Goal: Task Accomplishment & Management: Use online tool/utility

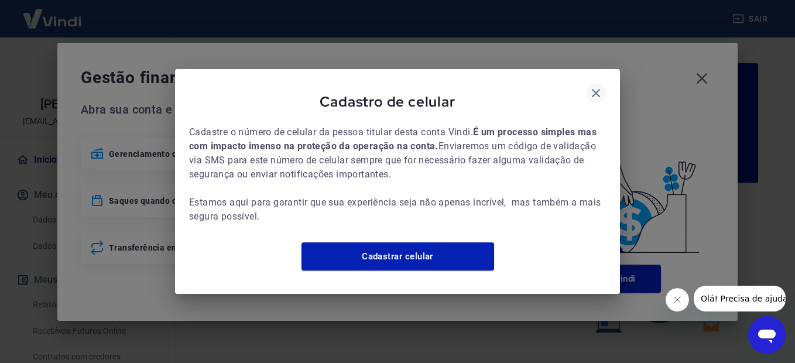
click at [594, 86] on icon "button" at bounding box center [596, 93] width 14 height 14
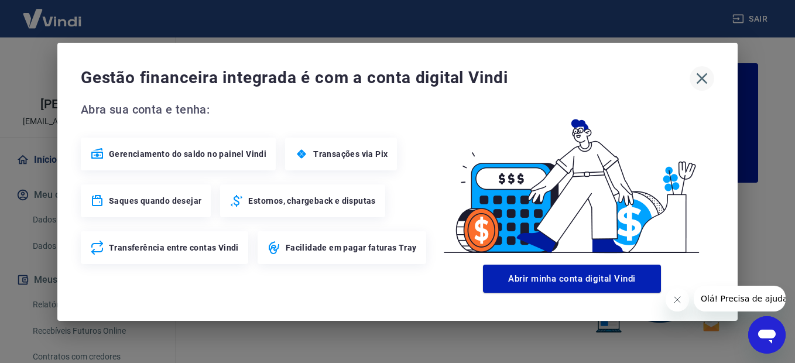
click at [710, 78] on icon "button" at bounding box center [701, 78] width 19 height 19
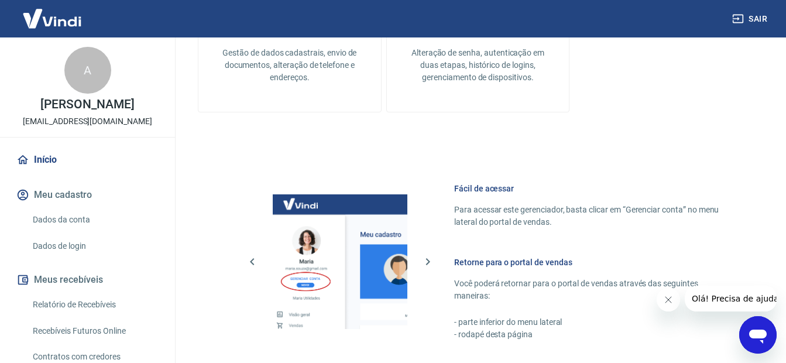
scroll to position [719, 0]
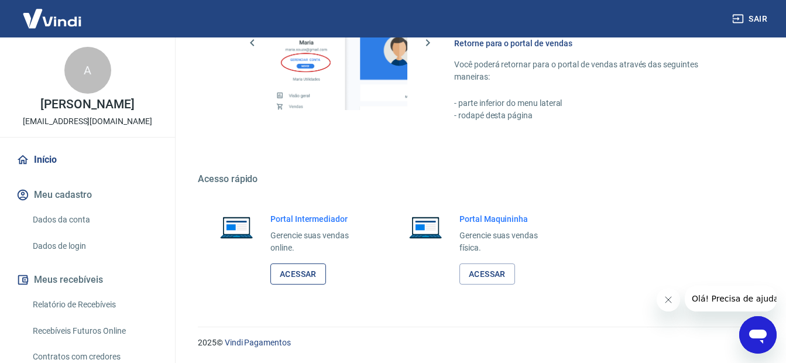
click at [299, 273] on link "Acessar" at bounding box center [298, 274] width 56 height 22
click at [766, 19] on button "Sair" at bounding box center [751, 19] width 42 height 22
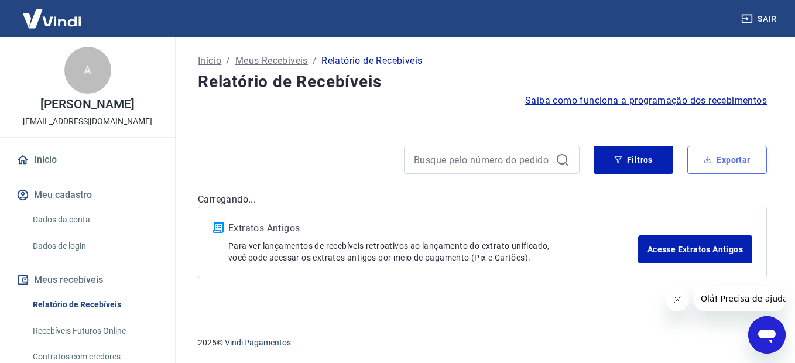
click at [731, 160] on button "Exportar" at bounding box center [727, 160] width 80 height 28
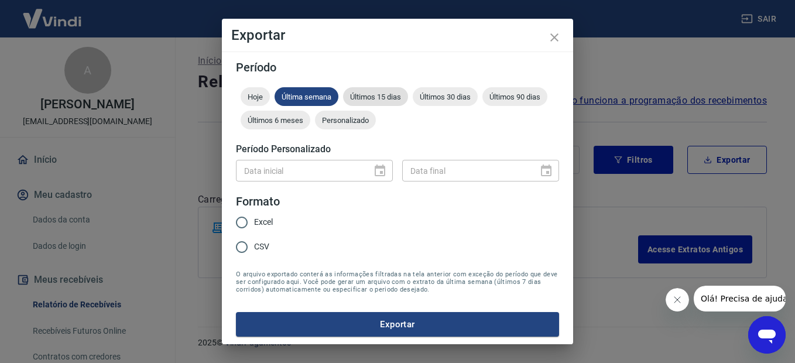
click at [384, 94] on span "Últimos 15 dias" at bounding box center [375, 96] width 65 height 9
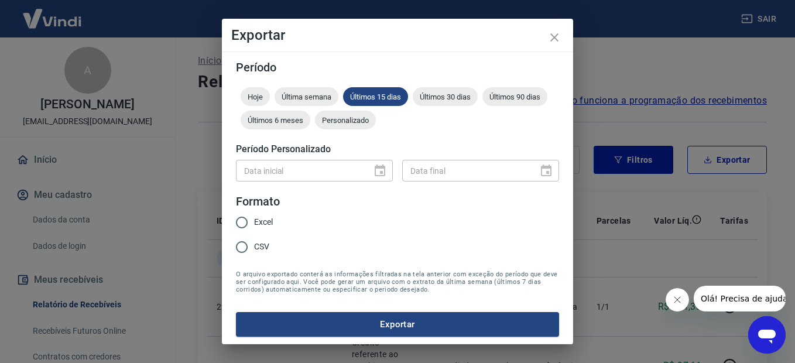
click at [245, 250] on input "CSV" at bounding box center [241, 247] width 25 height 25
radio input "true"
click at [386, 327] on button "Exportar" at bounding box center [397, 324] width 323 height 25
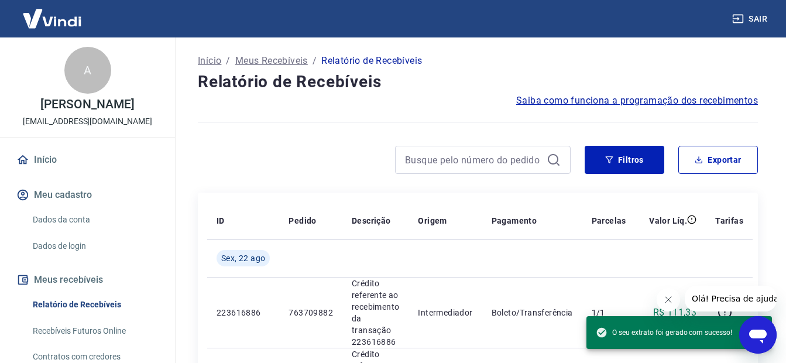
click at [354, 149] on div at bounding box center [384, 160] width 373 height 28
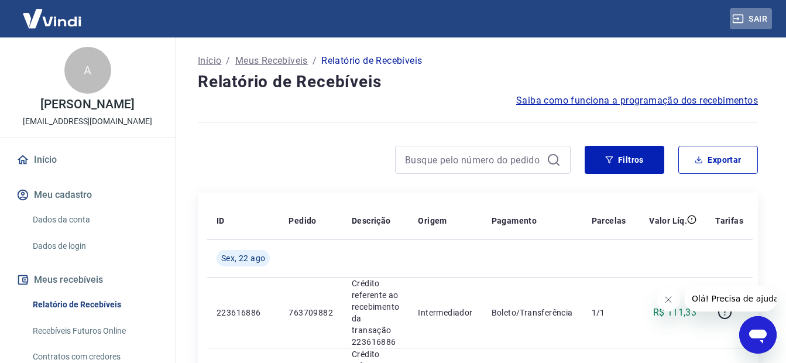
click at [757, 21] on button "Sair" at bounding box center [751, 19] width 42 height 22
click at [723, 161] on button "Exportar" at bounding box center [718, 160] width 80 height 28
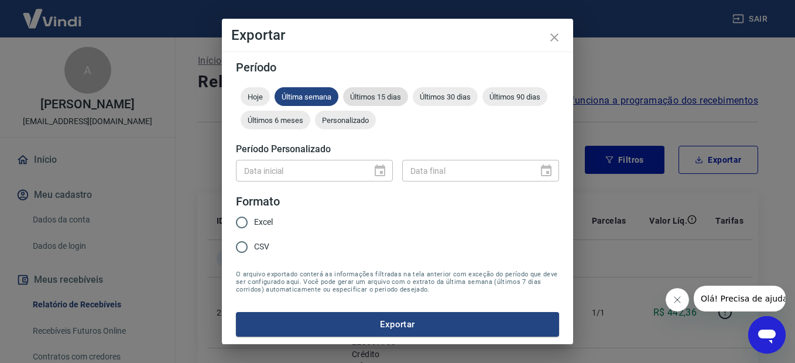
click at [380, 95] on span "Últimos 15 dias" at bounding box center [375, 96] width 65 height 9
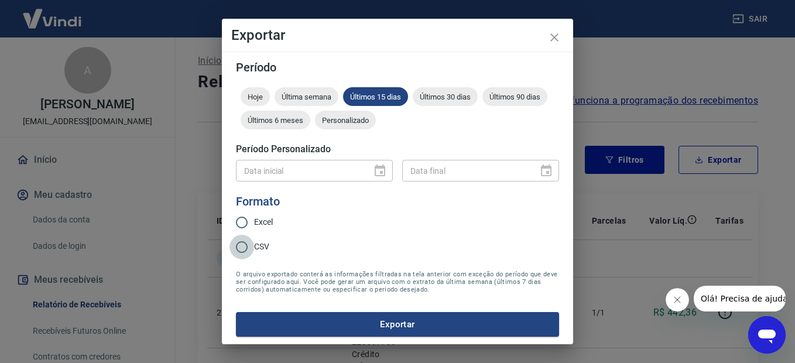
click at [241, 247] on input "CSV" at bounding box center [241, 247] width 25 height 25
radio input "true"
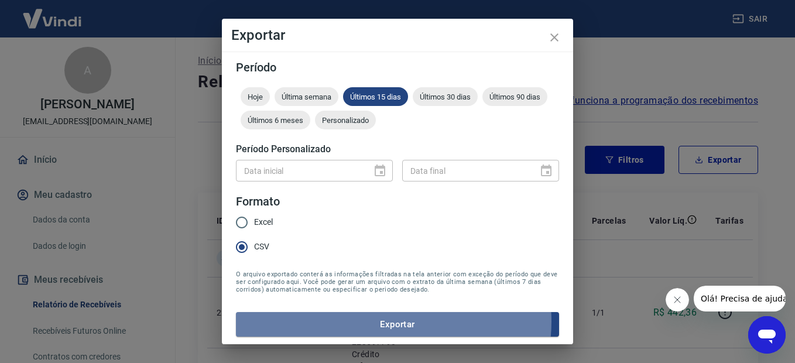
click at [389, 323] on button "Exportar" at bounding box center [397, 324] width 323 height 25
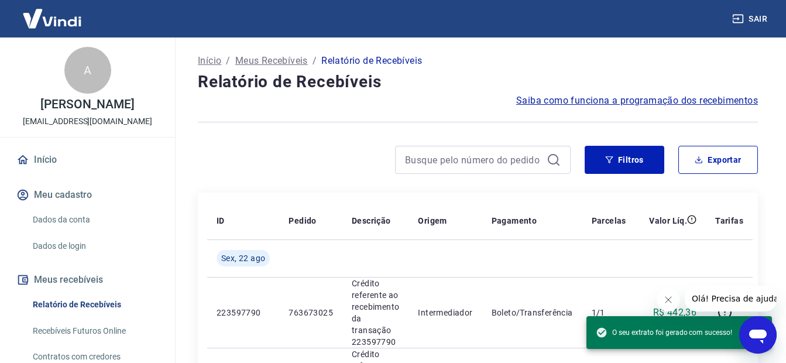
click at [293, 169] on div at bounding box center [384, 160] width 373 height 28
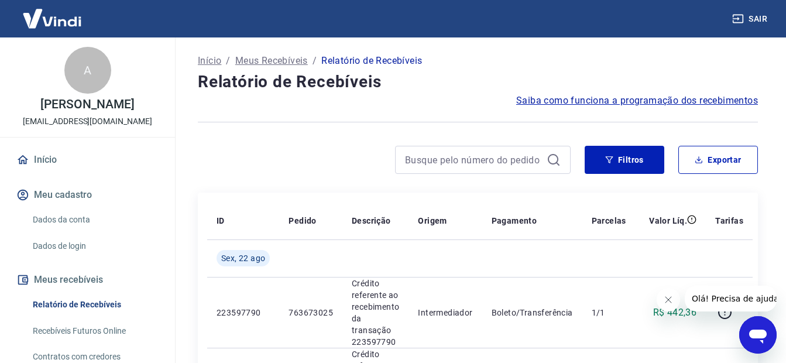
click at [37, 171] on link "Início" at bounding box center [87, 160] width 147 height 26
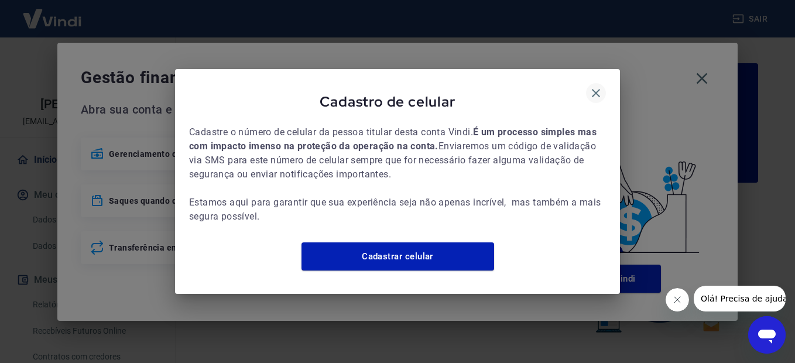
click at [595, 89] on icon "button" at bounding box center [596, 93] width 8 height 8
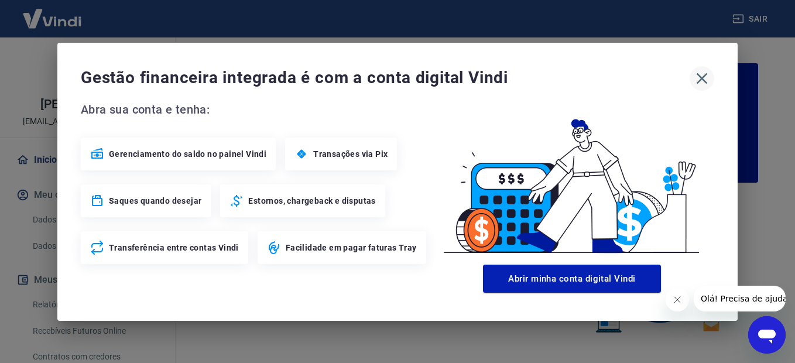
click at [703, 78] on icon "button" at bounding box center [702, 78] width 11 height 11
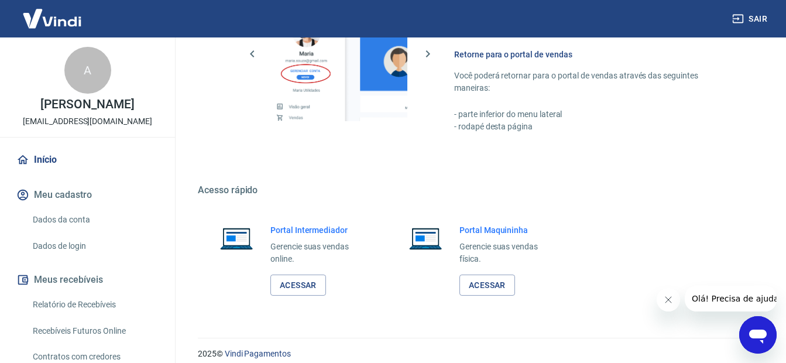
scroll to position [719, 0]
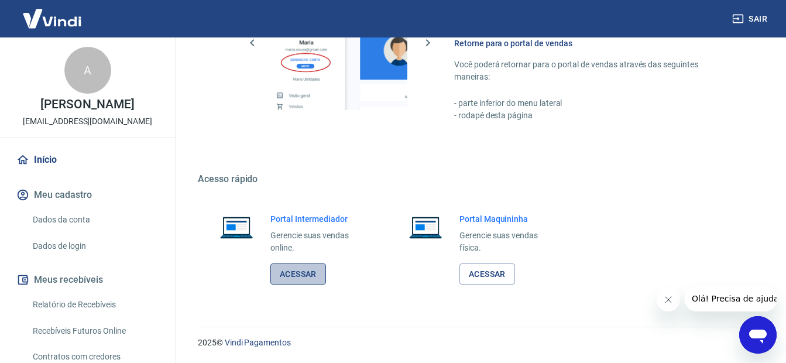
click at [292, 279] on link "Acessar" at bounding box center [298, 274] width 56 height 22
click at [304, 277] on link "Acessar" at bounding box center [298, 274] width 56 height 22
click at [762, 22] on button "Sair" at bounding box center [751, 19] width 42 height 22
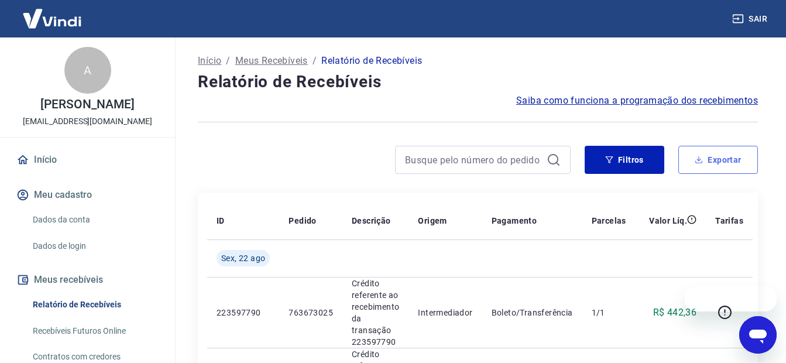
click at [723, 159] on button "Exportar" at bounding box center [718, 160] width 80 height 28
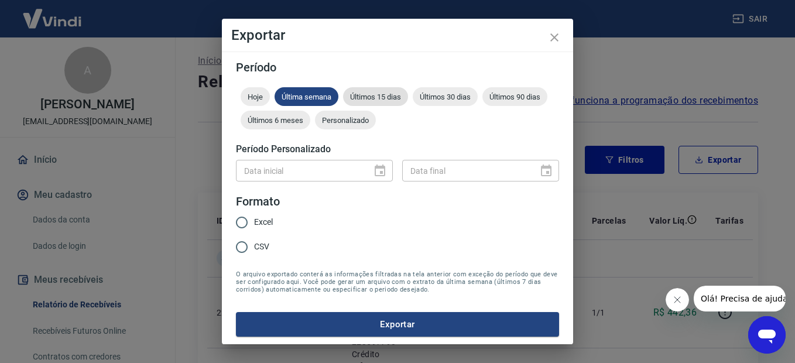
click at [385, 98] on span "Últimos 15 dias" at bounding box center [375, 96] width 65 height 9
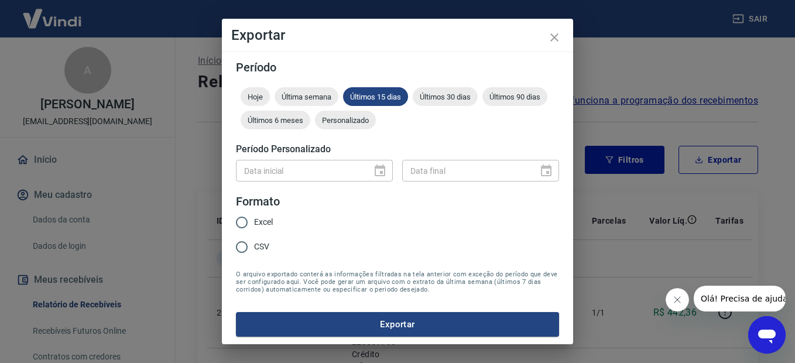
click at [239, 251] on input "CSV" at bounding box center [241, 247] width 25 height 25
radio input "true"
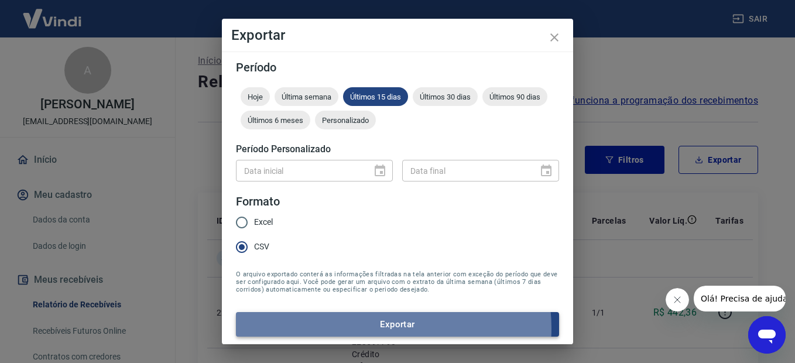
click at [386, 328] on button "Exportar" at bounding box center [397, 324] width 323 height 25
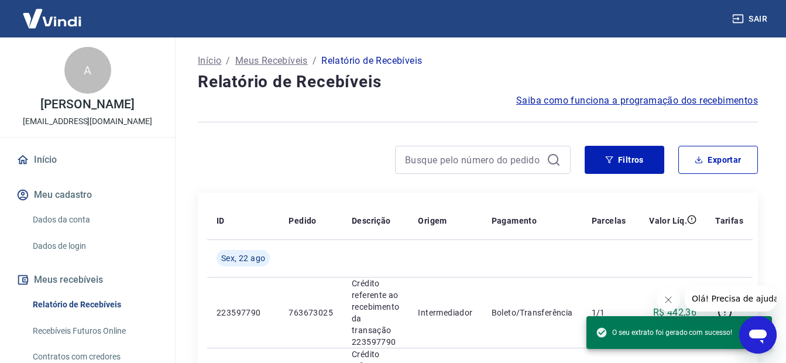
click at [306, 174] on div "Filtros Exportar" at bounding box center [478, 164] width 560 height 37
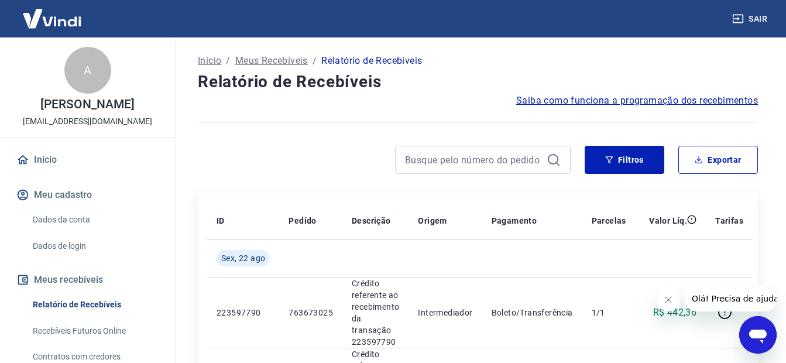
click at [761, 19] on button "Sair" at bounding box center [751, 19] width 42 height 22
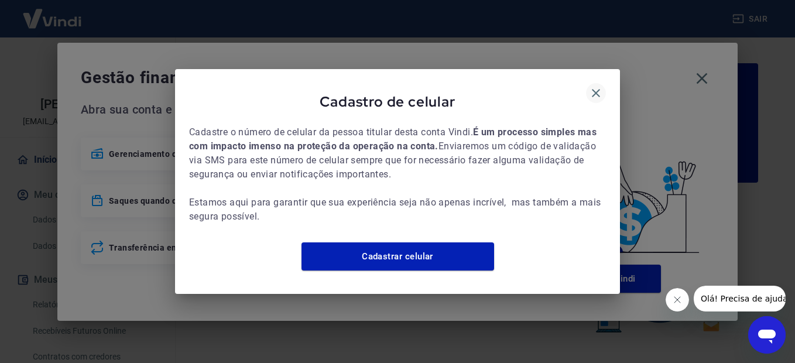
click at [598, 89] on icon "button" at bounding box center [596, 93] width 8 height 8
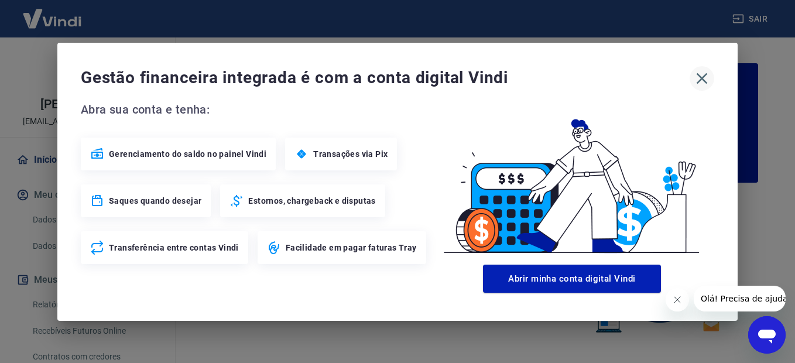
click at [705, 78] on icon "button" at bounding box center [701, 78] width 19 height 19
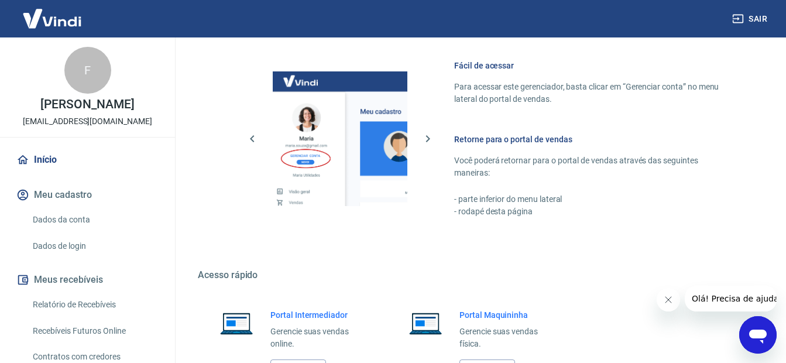
scroll to position [719, 0]
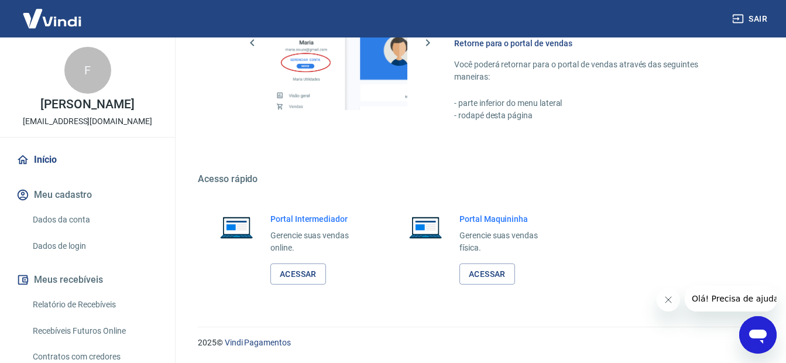
drag, startPoint x: 791, startPoint y: 66, endPoint x: 23, endPoint y: 3, distance: 770.5
click at [295, 276] on link "Acessar" at bounding box center [298, 274] width 56 height 22
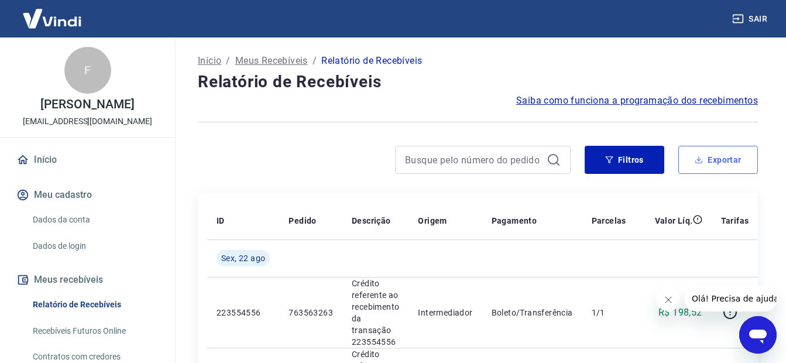
click at [726, 163] on button "Exportar" at bounding box center [718, 160] width 80 height 28
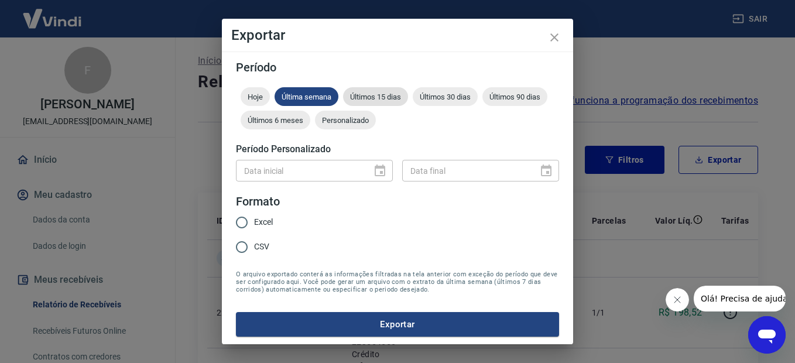
click at [390, 97] on span "Últimos 15 dias" at bounding box center [375, 96] width 65 height 9
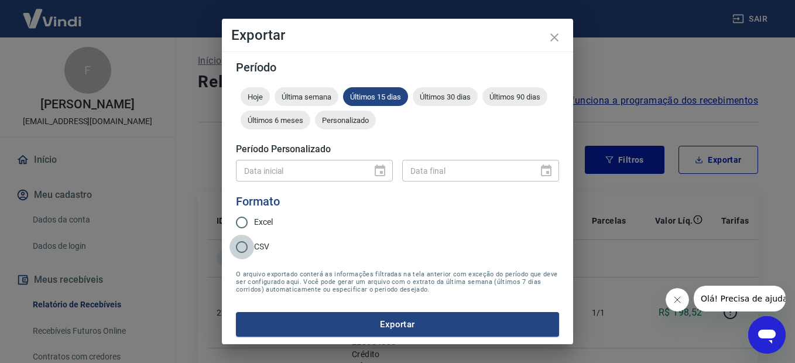
click at [239, 250] on input "CSV" at bounding box center [241, 247] width 25 height 25
radio input "true"
click at [381, 326] on button "Exportar" at bounding box center [397, 324] width 323 height 25
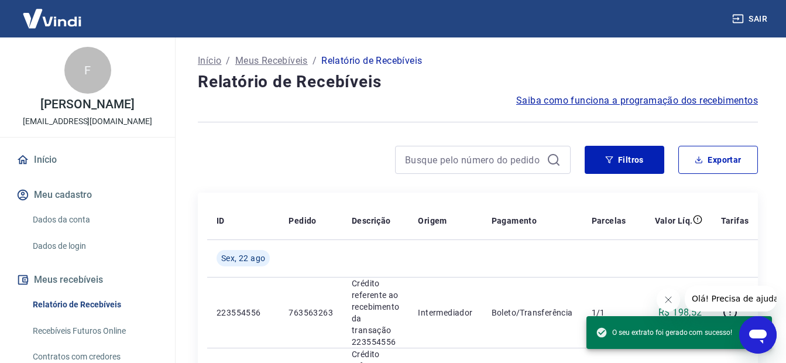
drag, startPoint x: 323, startPoint y: 140, endPoint x: 335, endPoint y: 133, distance: 15.0
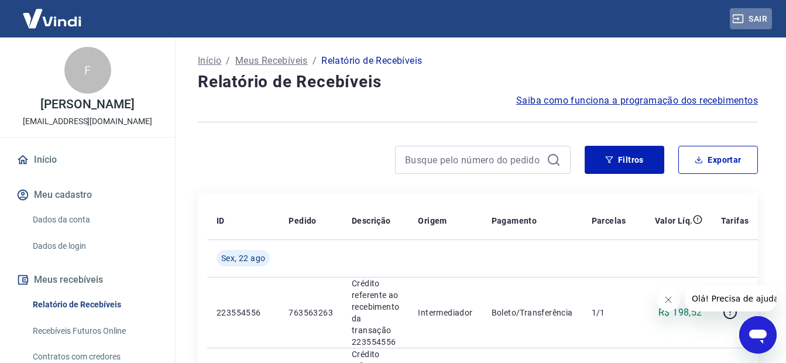
click at [763, 19] on button "Sair" at bounding box center [751, 19] width 42 height 22
click at [721, 157] on button "Exportar" at bounding box center [718, 160] width 80 height 28
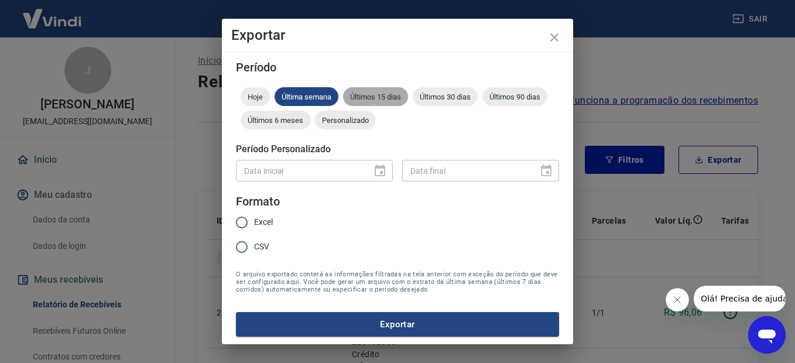
click at [381, 101] on div "Últimos 15 dias" at bounding box center [375, 96] width 65 height 19
click at [239, 249] on input "CSV" at bounding box center [241, 247] width 25 height 25
radio input "true"
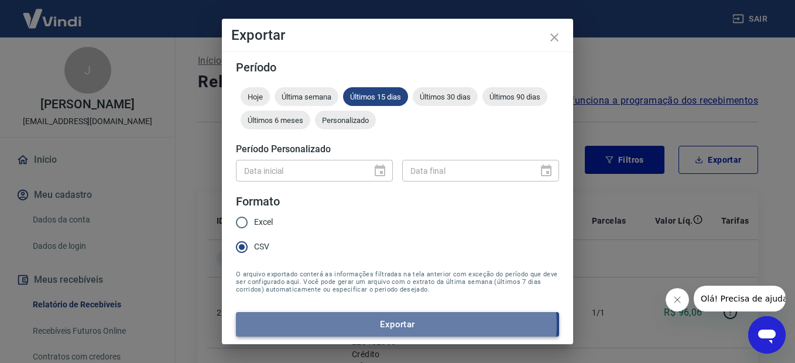
click at [396, 324] on button "Exportar" at bounding box center [397, 324] width 323 height 25
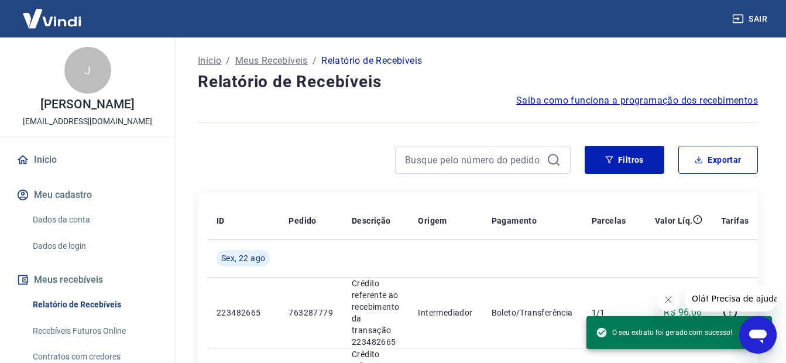
click at [310, 152] on div at bounding box center [384, 160] width 373 height 28
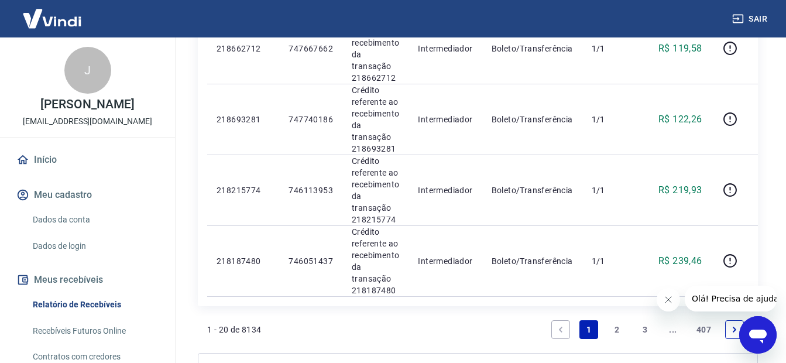
scroll to position [517, 0]
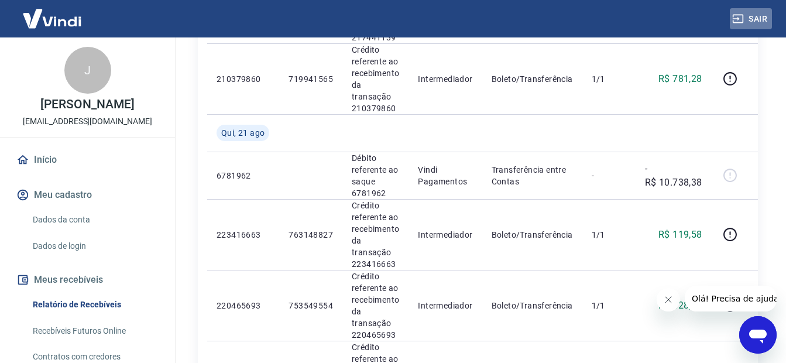
click at [759, 22] on button "Sair" at bounding box center [751, 19] width 42 height 22
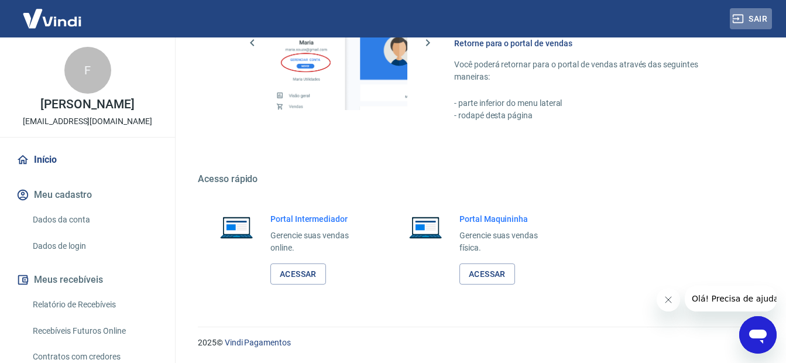
click at [761, 20] on button "Sair" at bounding box center [751, 19] width 42 height 22
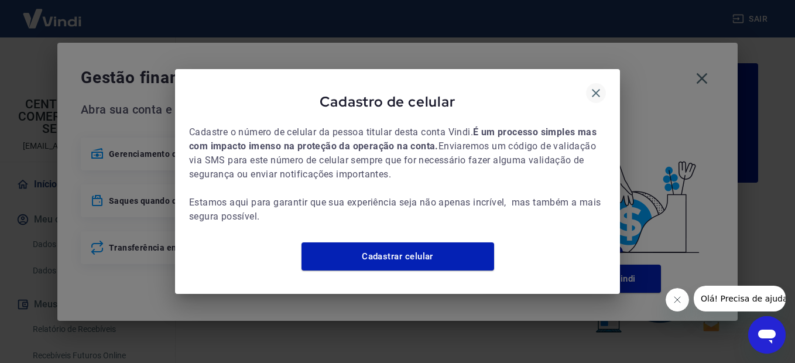
click at [598, 87] on icon "button" at bounding box center [596, 93] width 14 height 14
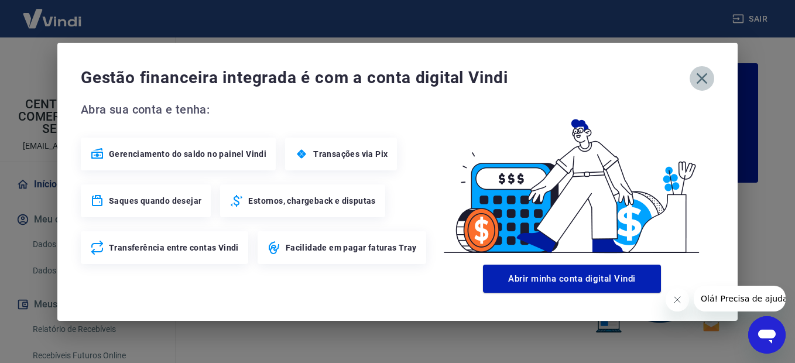
click at [706, 81] on icon "button" at bounding box center [701, 78] width 19 height 19
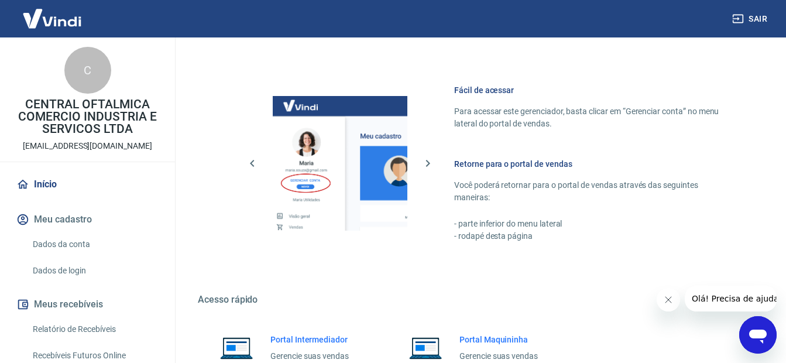
scroll to position [719, 0]
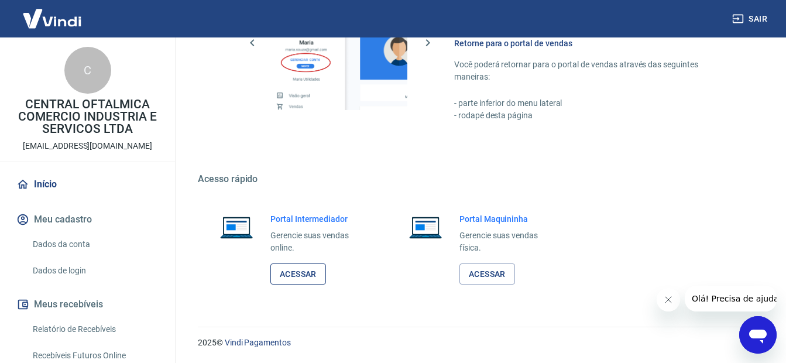
click at [297, 277] on link "Acessar" at bounding box center [298, 274] width 56 height 22
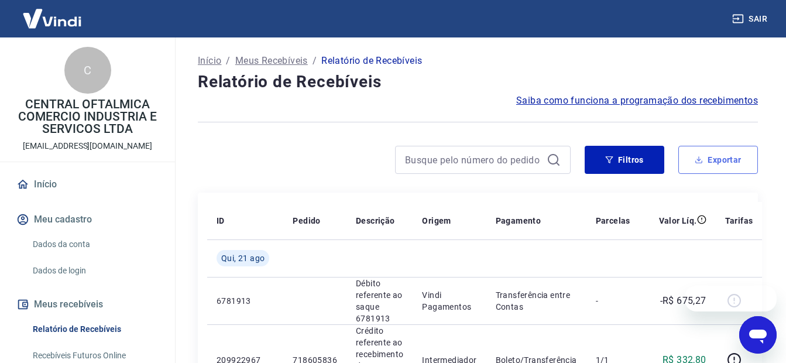
click at [717, 164] on button "Exportar" at bounding box center [718, 160] width 80 height 28
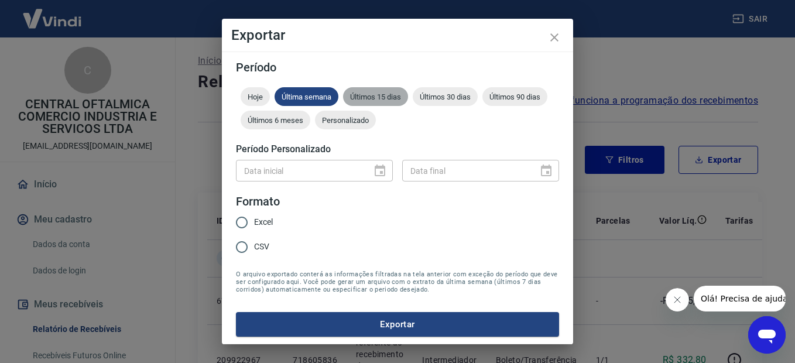
click at [391, 98] on span "Últimos 15 dias" at bounding box center [375, 96] width 65 height 9
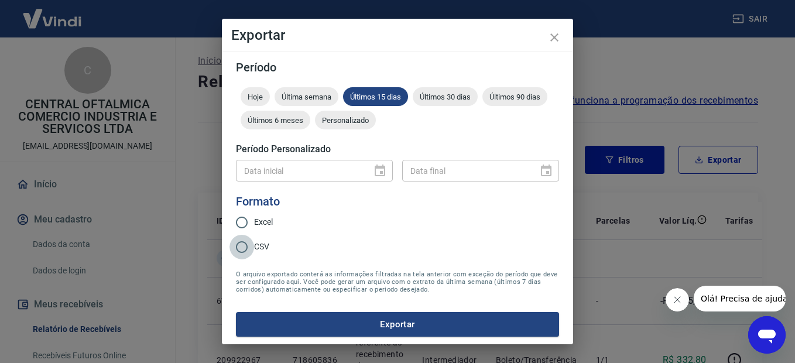
click at [243, 250] on input "CSV" at bounding box center [241, 247] width 25 height 25
radio input "true"
click at [389, 325] on button "Exportar" at bounding box center [397, 324] width 323 height 25
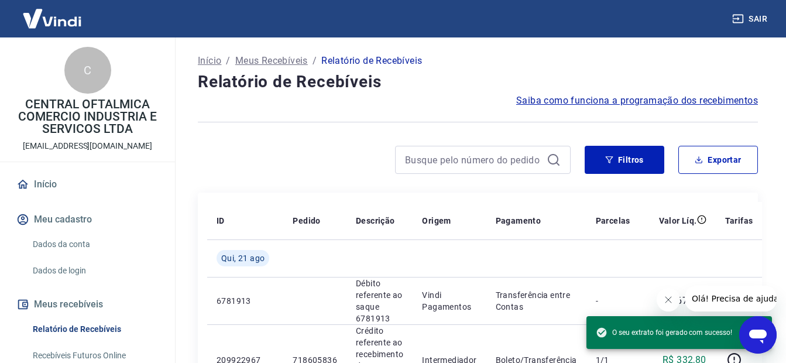
click at [256, 167] on div at bounding box center [384, 160] width 373 height 28
